Goal: Find specific page/section: Find specific page/section

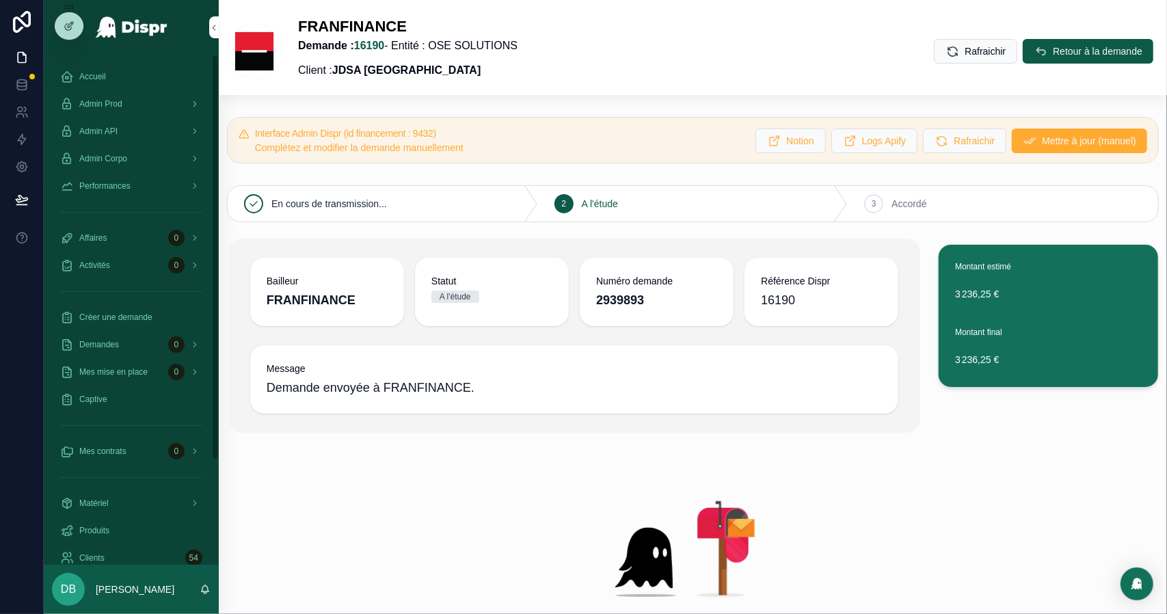
click at [122, 106] on span "Admin Prod" at bounding box center [100, 103] width 43 height 11
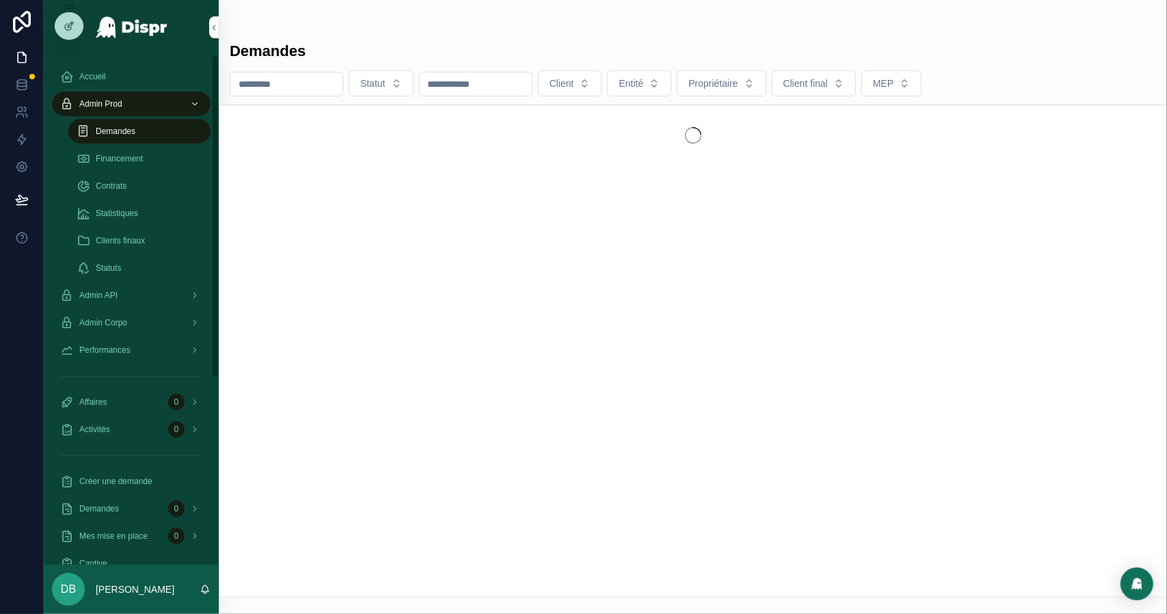
click at [112, 161] on span "Financement" at bounding box center [119, 158] width 47 height 11
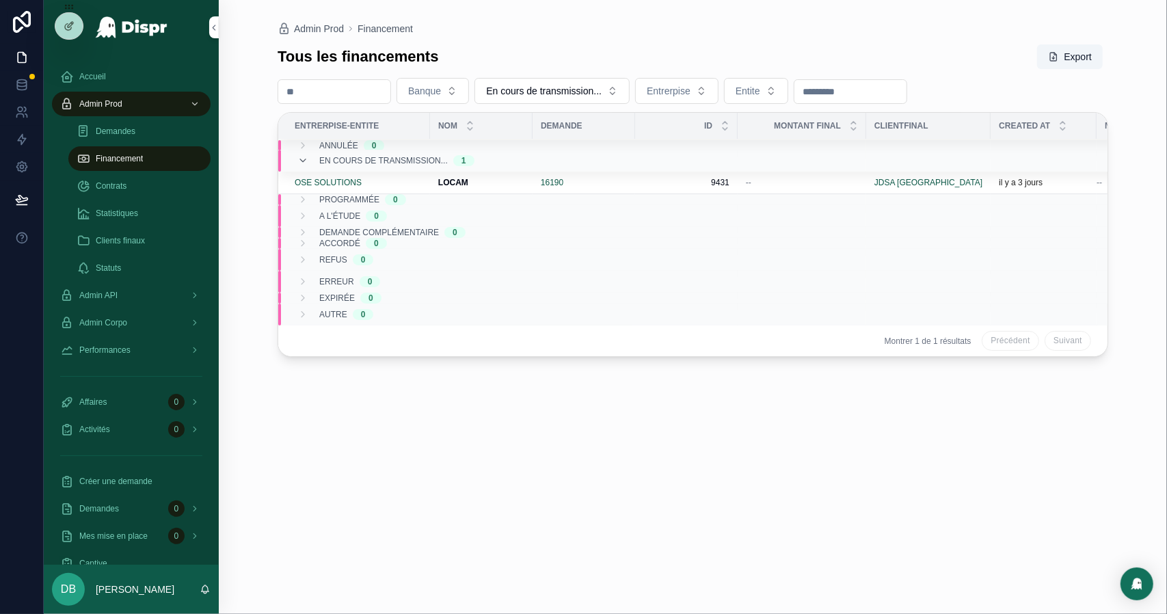
click at [110, 211] on span "Statistiques" at bounding box center [117, 213] width 42 height 11
